Goal: Check status

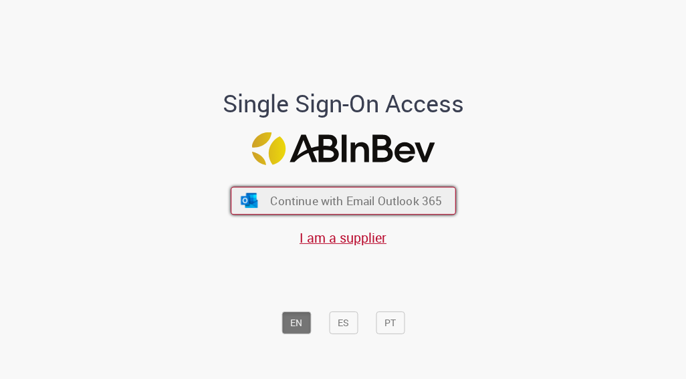
click at [395, 203] on span "Continue with Email Outlook 365" at bounding box center [356, 200] width 172 height 15
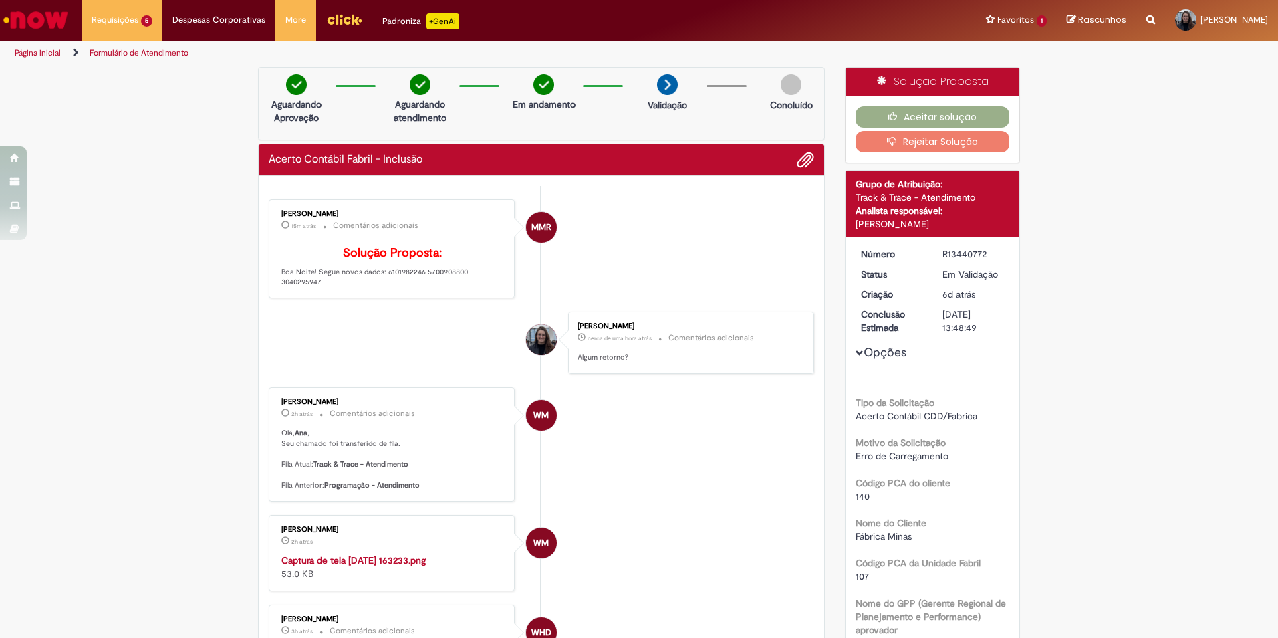
click at [418, 287] on p "Solução Proposta: Boa Noite! Segue novos dados: 6101982246 5700908800 3040295947" at bounding box center [392, 267] width 223 height 41
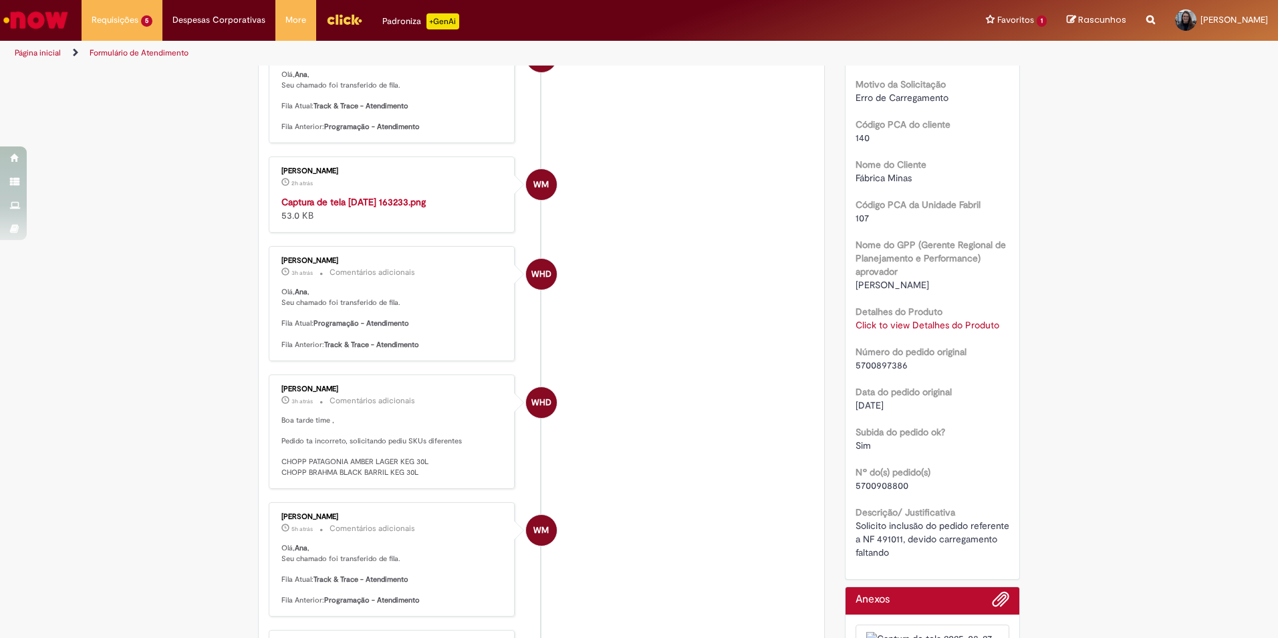
scroll to position [334, 0]
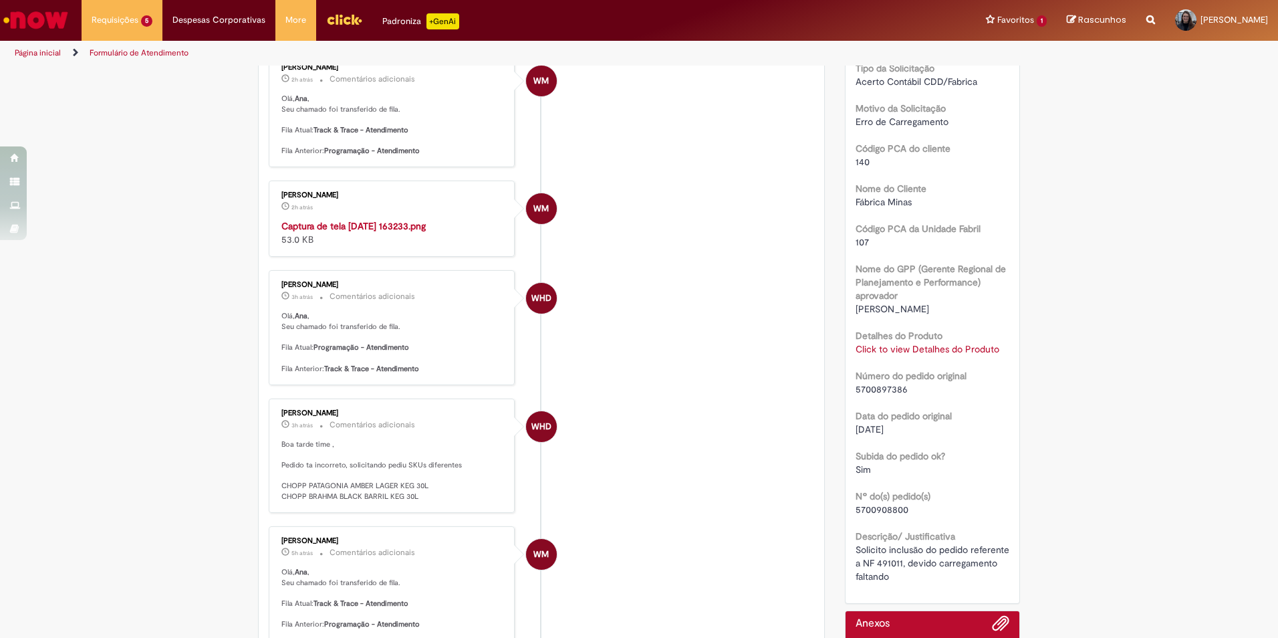
click at [930, 346] on link "Click to view Detalhes do Produto" at bounding box center [927, 349] width 144 height 12
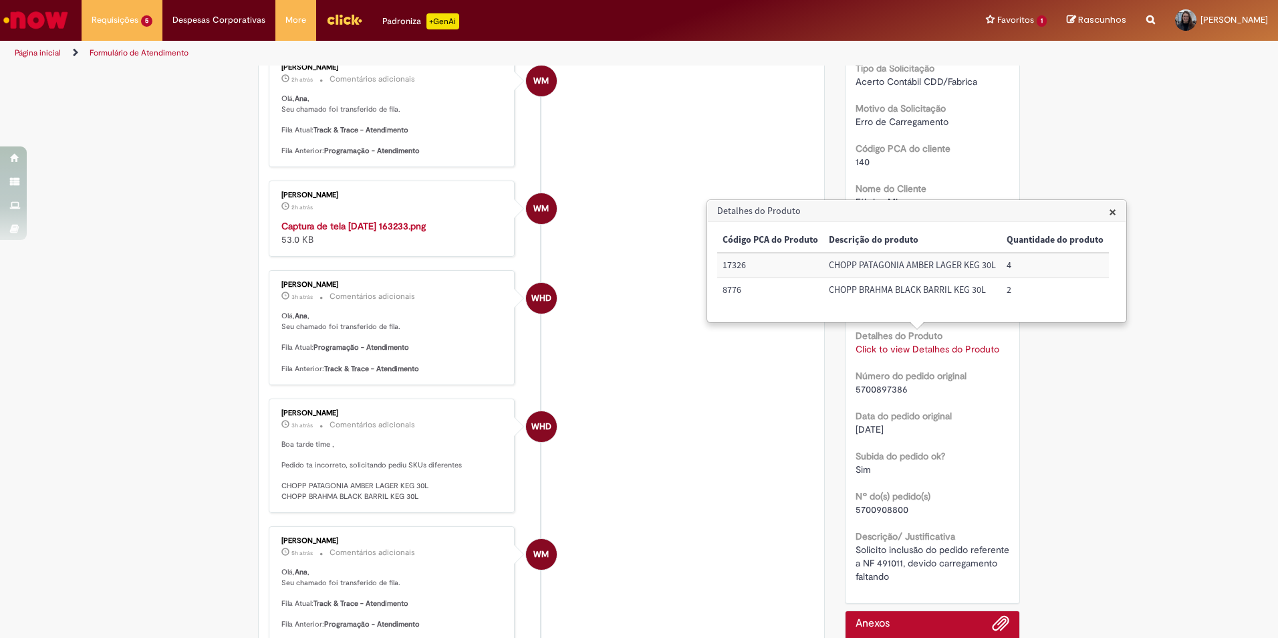
click at [930, 346] on link "Click to view Detalhes do Produto" at bounding box center [927, 349] width 144 height 12
